Goal: Find contact information: Find contact information

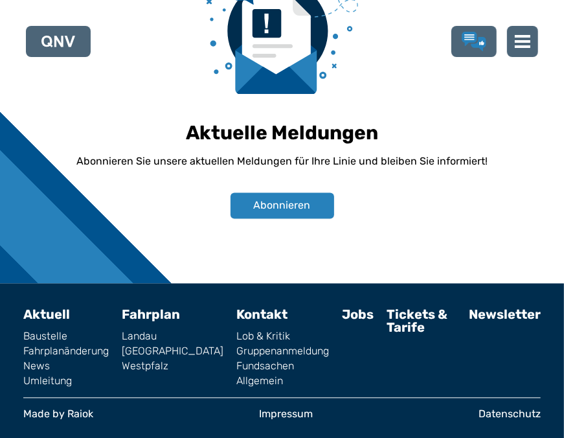
click at [236, 377] on link "Allgemein" at bounding box center [282, 381] width 93 height 10
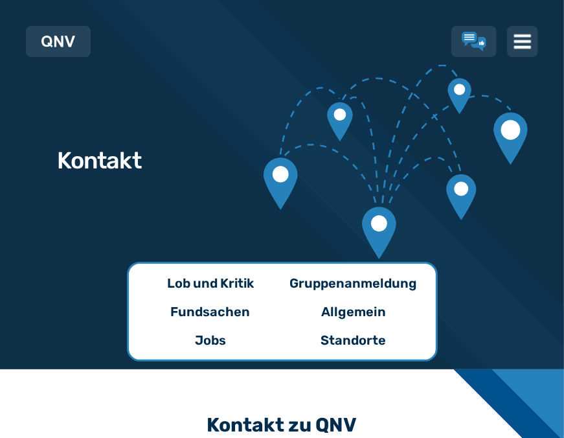
click at [523, 36] on img at bounding box center [522, 41] width 17 height 17
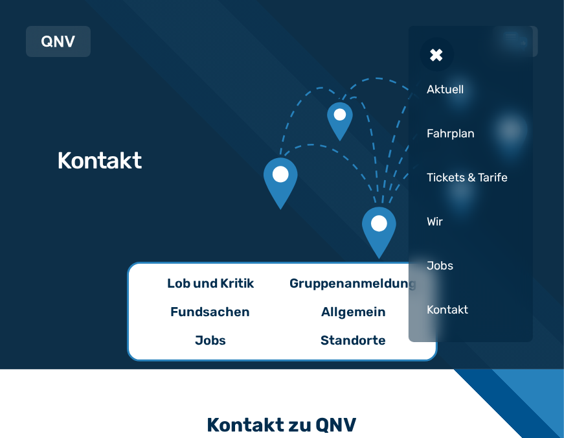
click at [461, 306] on div "Kontakt" at bounding box center [470, 309] width 98 height 39
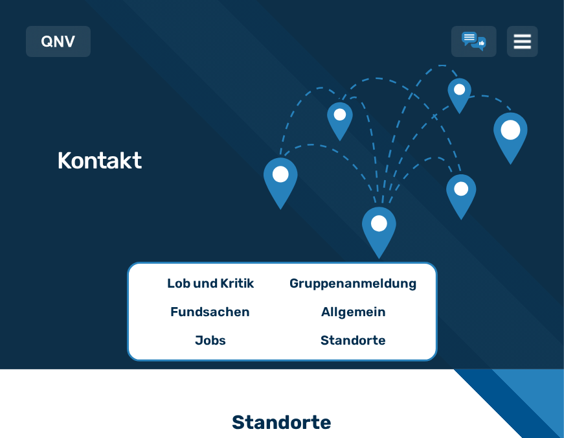
click at [212, 280] on p "Lob und Kritik" at bounding box center [210, 283] width 87 height 18
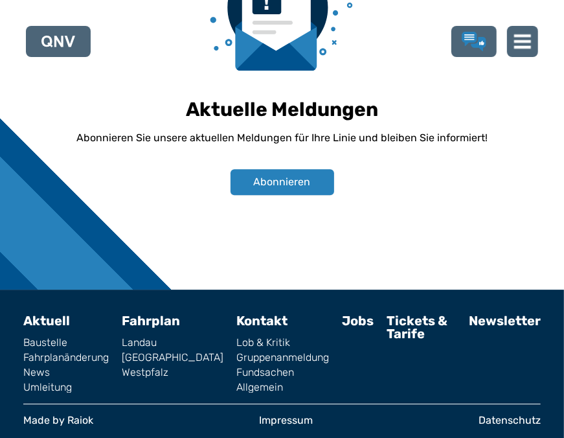
scroll to position [2118, 0]
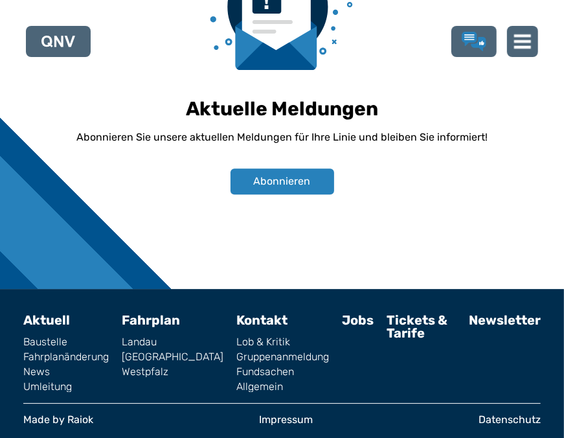
click at [277, 414] on link "Impressum" at bounding box center [286, 419] width 54 height 10
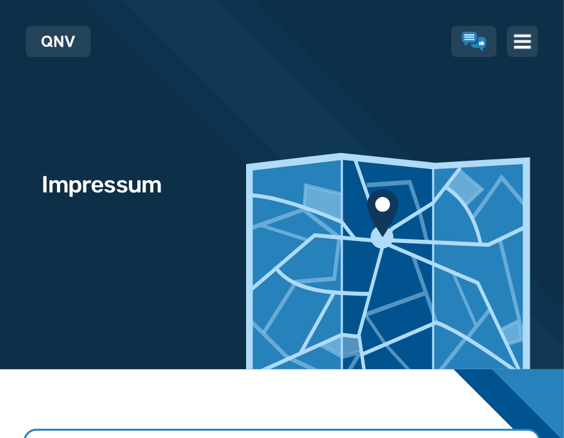
scroll to position [2118, 0]
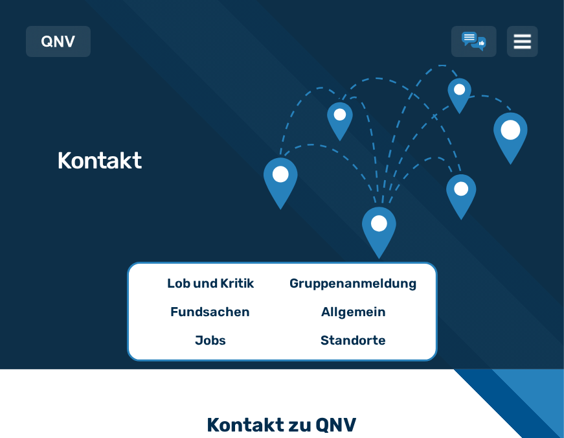
scroll to position [65, 0]
